Goal: Navigation & Orientation: Find specific page/section

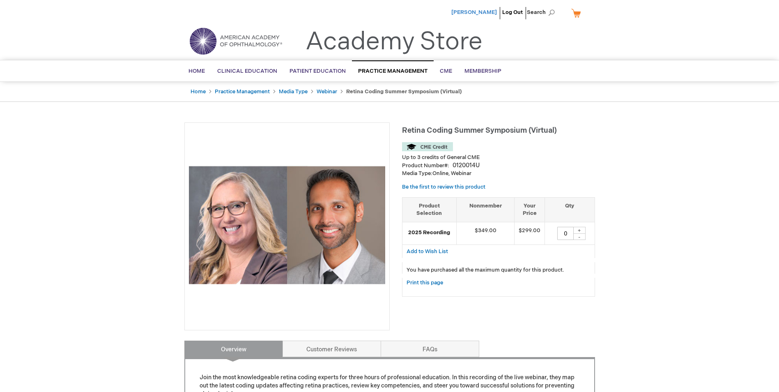
click at [474, 11] on span "Michael Pavlica" at bounding box center [474, 12] width 46 height 7
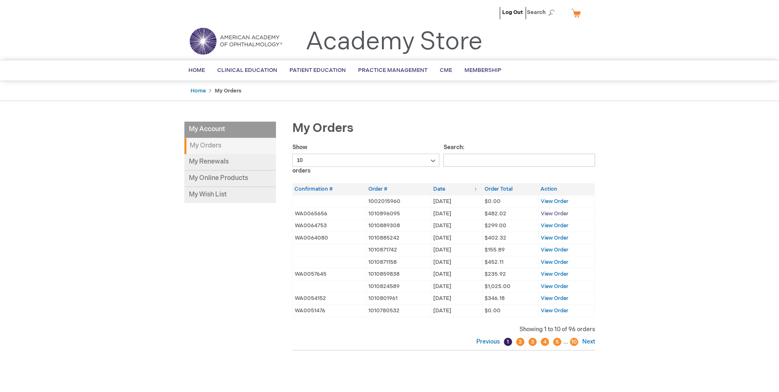
click at [555, 214] on span "View Order" at bounding box center [555, 213] width 28 height 7
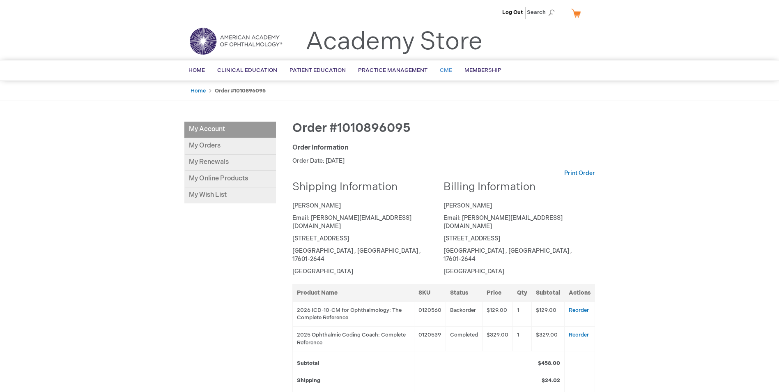
click at [444, 71] on span "CME" at bounding box center [446, 70] width 12 height 7
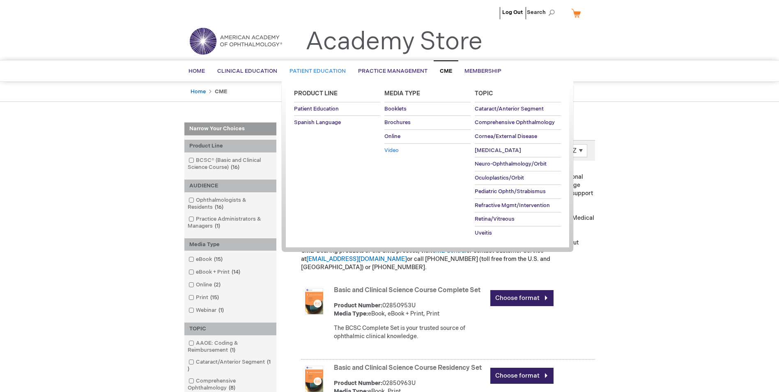
click at [392, 148] on span "Video" at bounding box center [391, 150] width 14 height 7
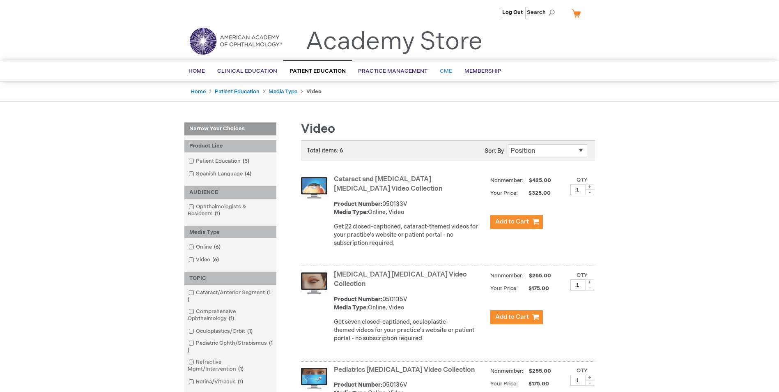
click at [444, 71] on span "CME" at bounding box center [446, 71] width 12 height 7
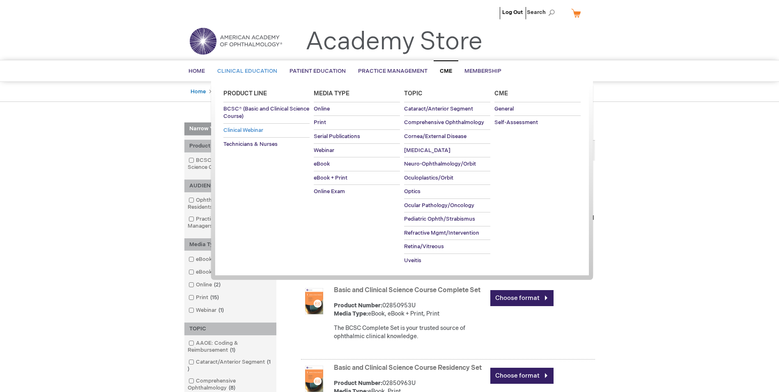
click at [255, 131] on span "Clinical Webinar" at bounding box center [243, 130] width 40 height 7
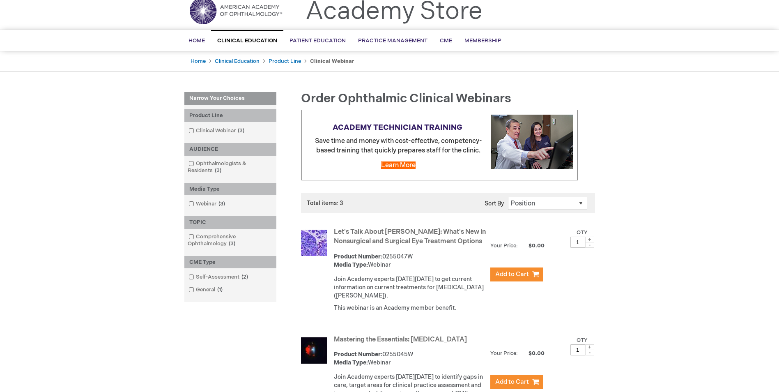
scroll to position [22, 0]
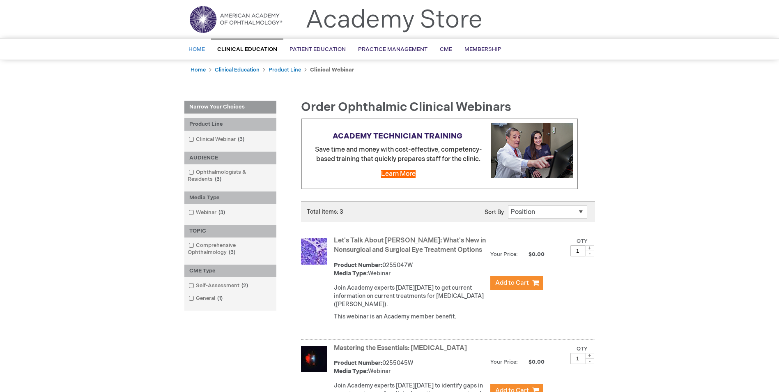
click at [196, 50] on span "Home" at bounding box center [196, 49] width 16 height 7
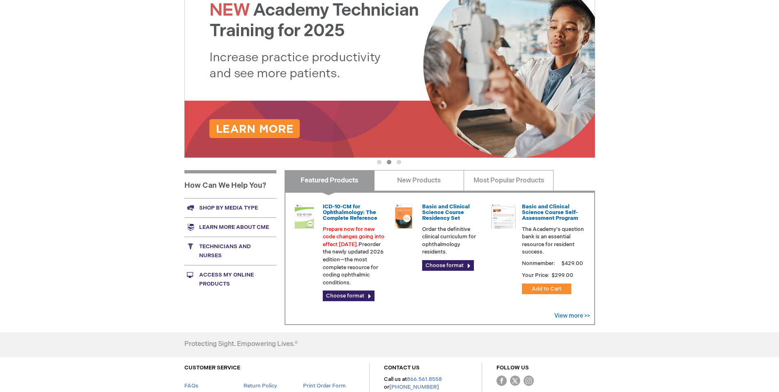
scroll to position [194, 0]
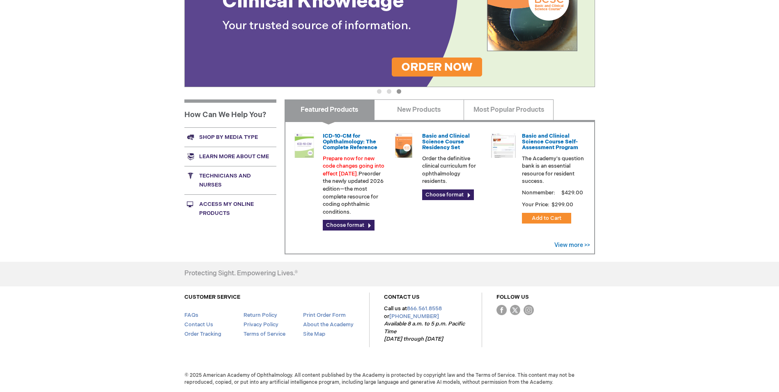
click at [231, 203] on link "Access My Online Products" at bounding box center [230, 208] width 92 height 28
